Goal: Task Accomplishment & Management: Understand process/instructions

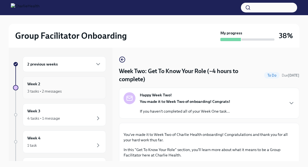
click at [64, 88] on div "3 tasks • 2 messages" at bounding box center [64, 91] width 74 height 6
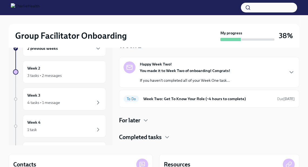
scroll to position [15, 0]
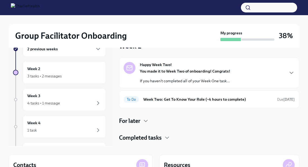
click at [174, 79] on p "If you haven't completed all of your Week One task..." at bounding box center [185, 80] width 90 height 5
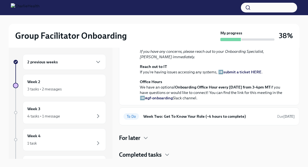
scroll to position [0, 0]
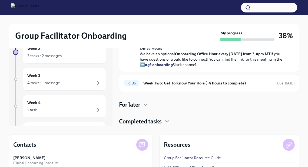
click at [174, 79] on div "To Do Week Two: Get To Know Your Role (~4 hours to complete) Due [DATE]" at bounding box center [209, 83] width 171 height 9
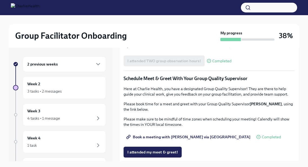
scroll to position [370, 0]
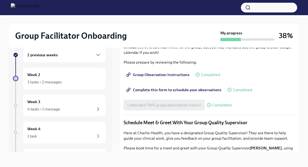
scroll to position [323, 0]
